Goal: Information Seeking & Learning: Learn about a topic

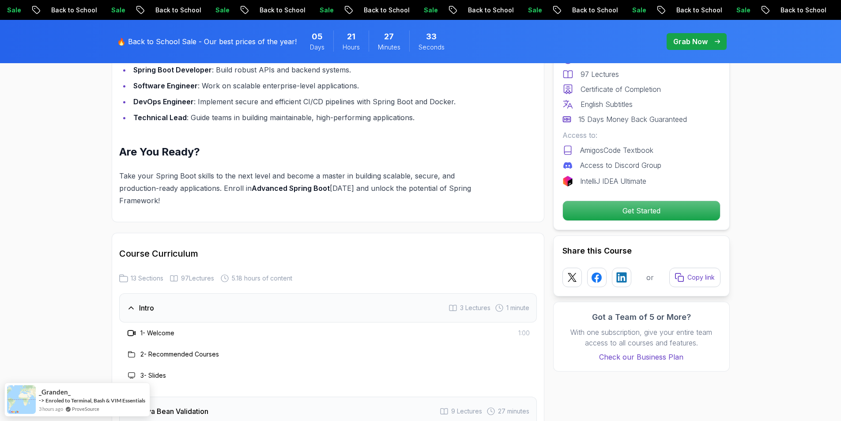
scroll to position [1104, 0]
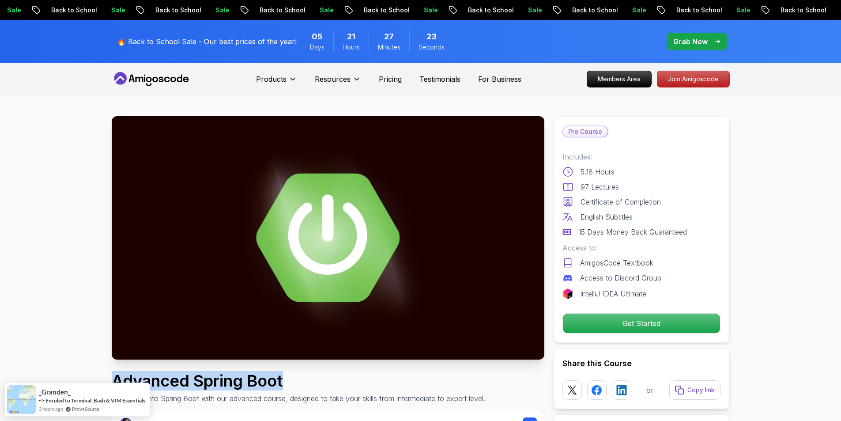
drag, startPoint x: 98, startPoint y: 379, endPoint x: 321, endPoint y: 374, distance: 222.2
copy h1 "Advanced Spring Boot"
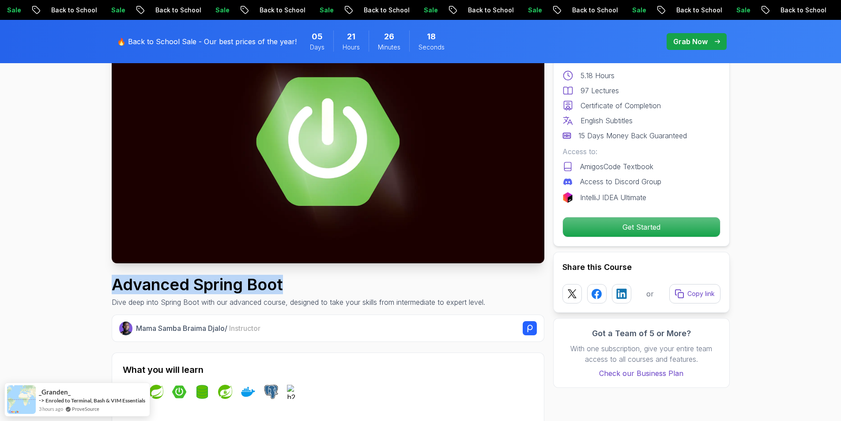
scroll to position [136, 0]
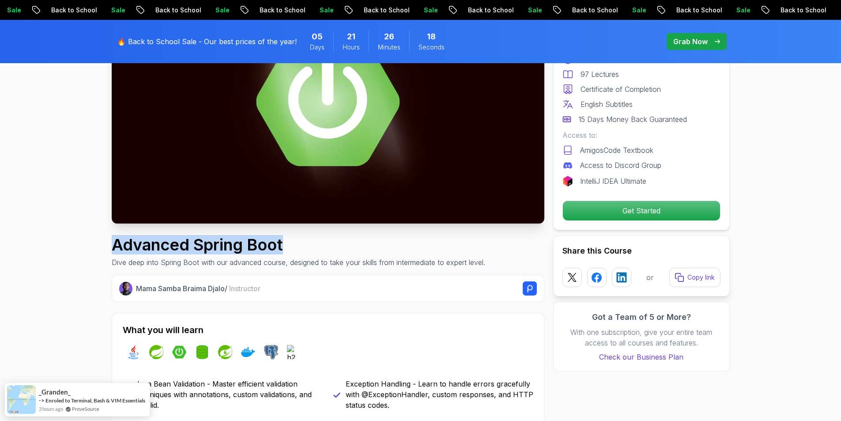
copy h1 "Advanced Spring Boot"
